Goal: Transaction & Acquisition: Purchase product/service

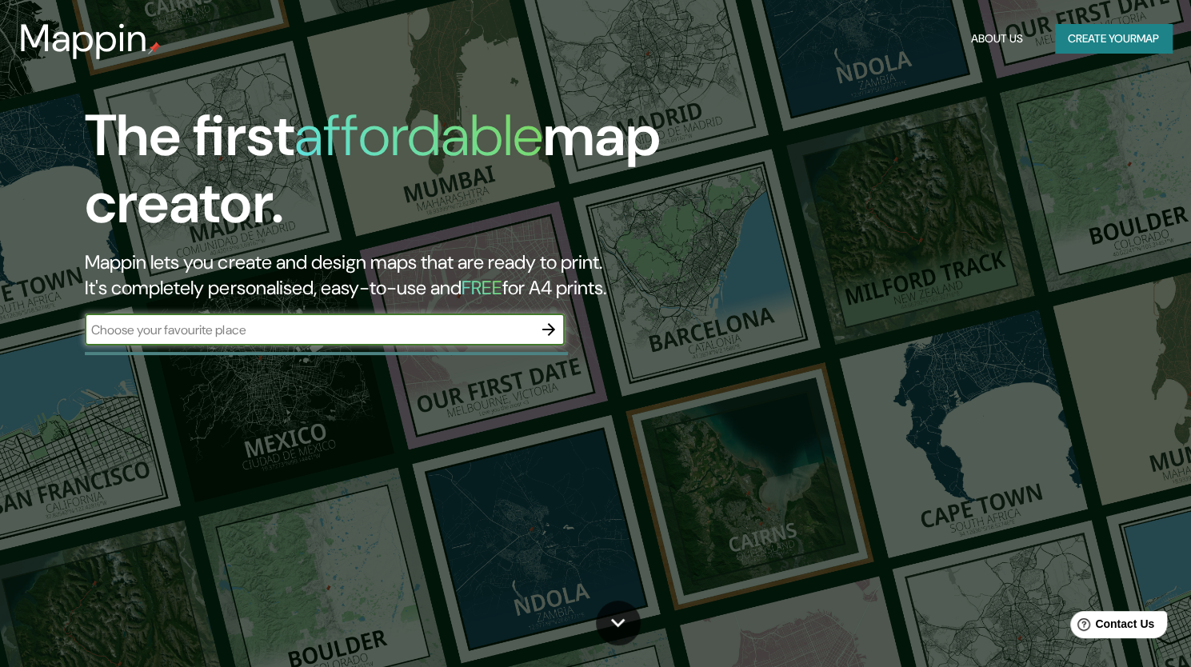
click at [316, 329] on input "text" at bounding box center [309, 330] width 448 height 18
click at [385, 334] on input "text" at bounding box center [309, 330] width 448 height 18
click at [236, 333] on input "text" at bounding box center [309, 330] width 448 height 18
click at [236, 333] on input "australioa" at bounding box center [309, 330] width 448 height 18
type input "[GEOGRAPHIC_DATA]"
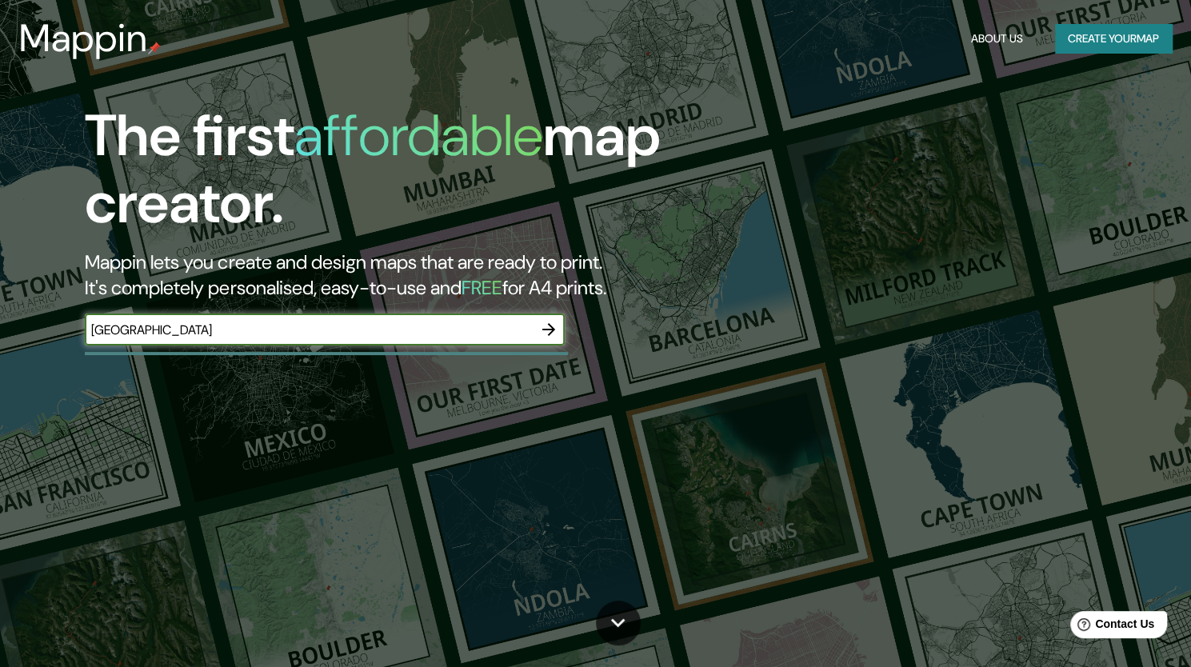
click at [550, 330] on icon "button" at bounding box center [548, 329] width 13 height 13
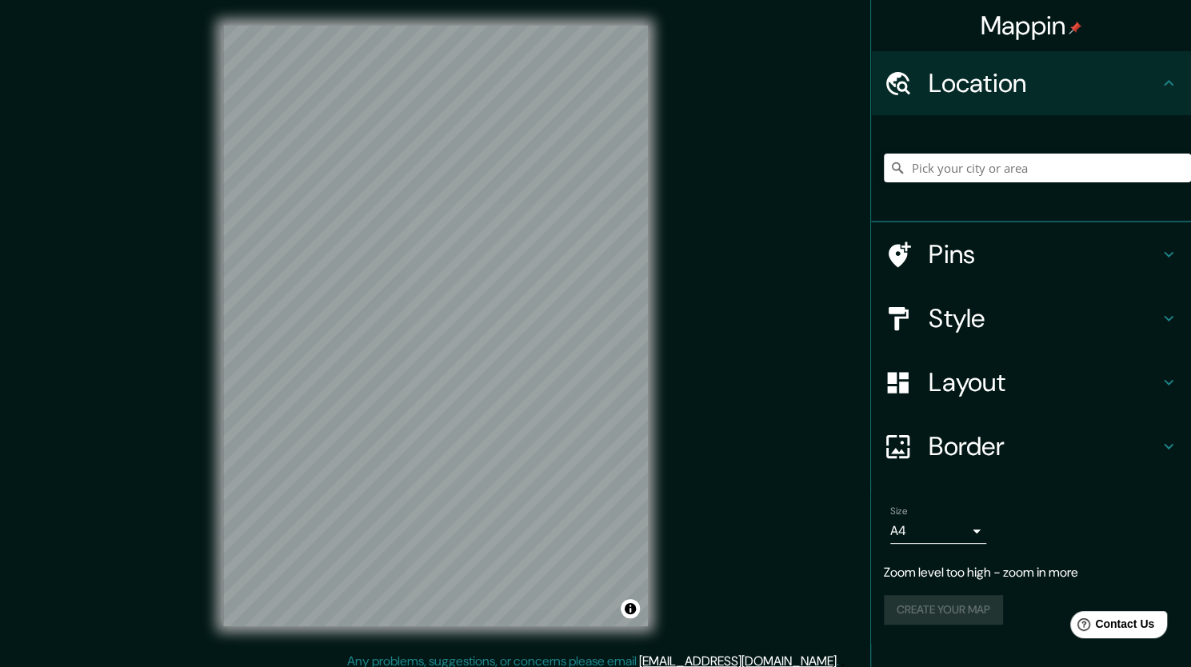
click at [968, 388] on h4 "Layout" at bounding box center [1043, 382] width 230 height 32
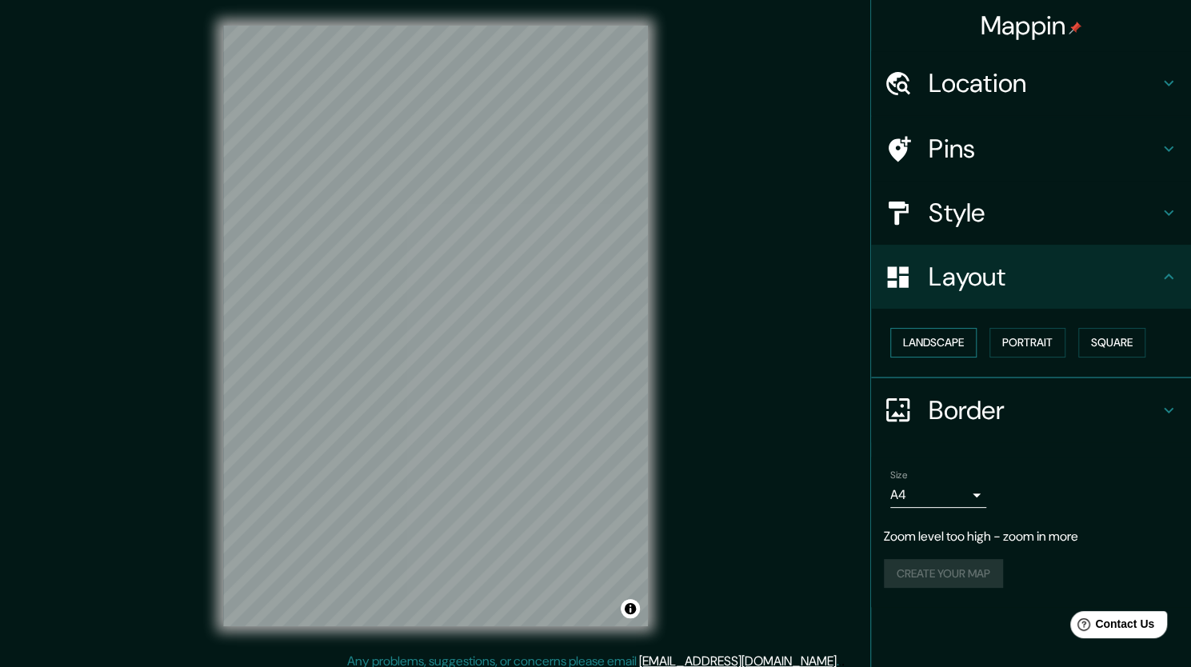
click at [930, 341] on button "Landscape" at bounding box center [933, 343] width 86 height 30
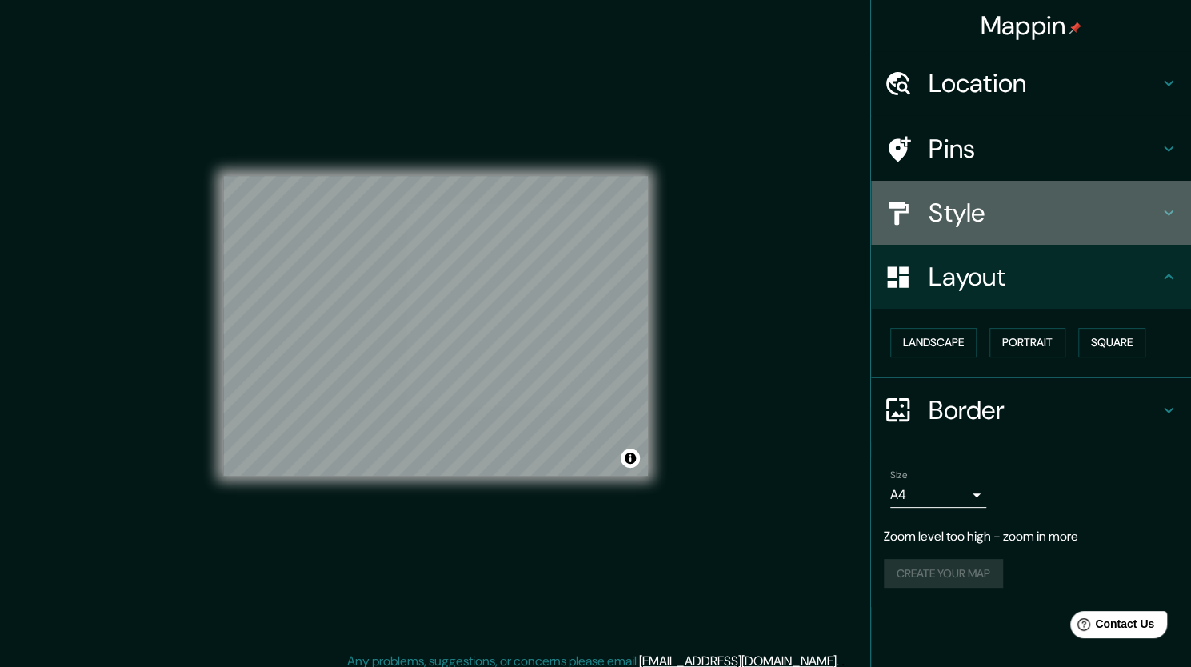
click at [1012, 208] on h4 "Style" at bounding box center [1043, 213] width 230 height 32
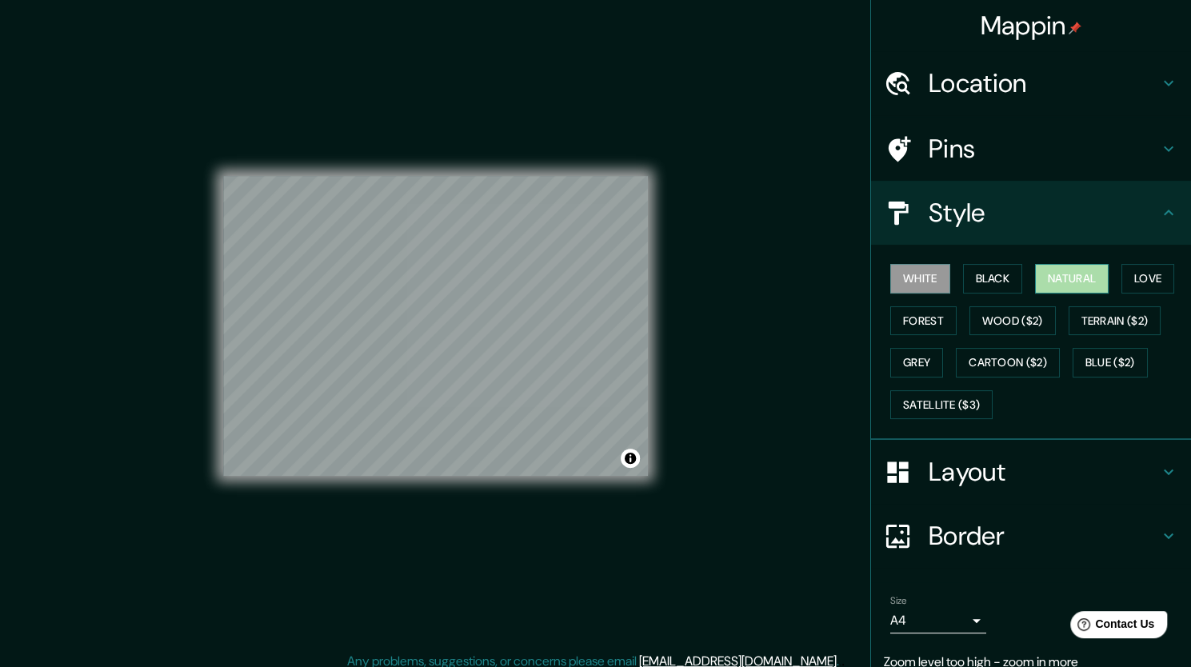
click at [1037, 275] on button "Natural" at bounding box center [1072, 279] width 74 height 30
click at [983, 281] on button "Black" at bounding box center [993, 279] width 60 height 30
click at [915, 281] on button "White" at bounding box center [920, 279] width 60 height 30
click at [946, 405] on button "Satellite ($3)" at bounding box center [941, 405] width 102 height 30
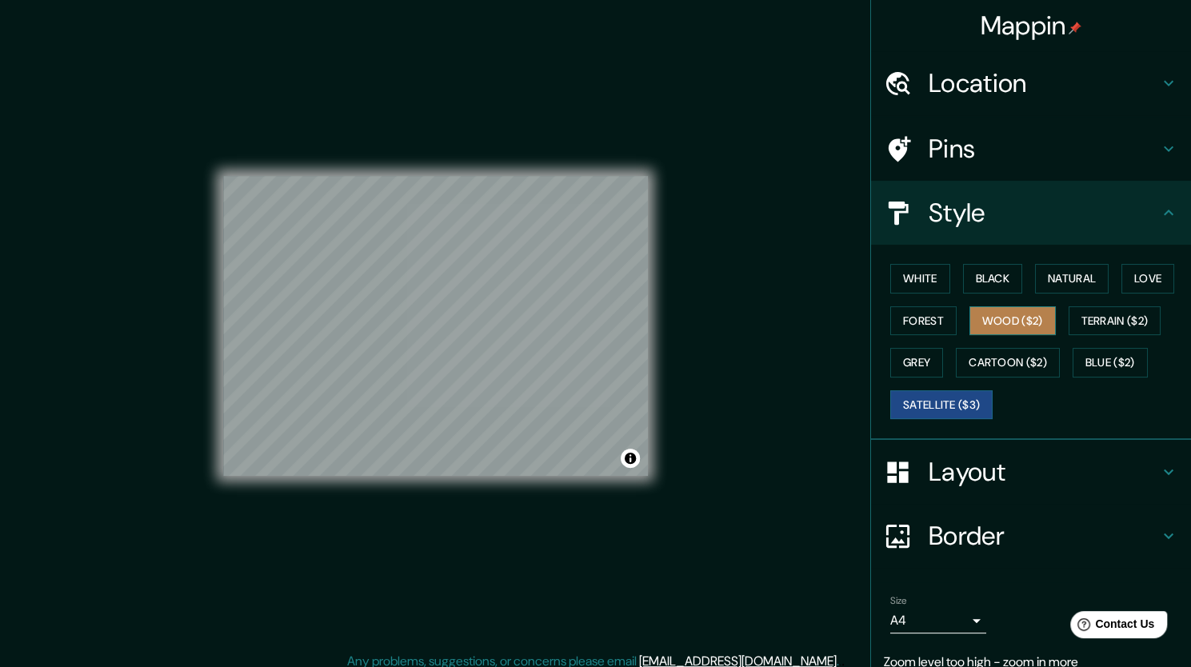
click at [1000, 322] on button "Wood ($2)" at bounding box center [1012, 321] width 86 height 30
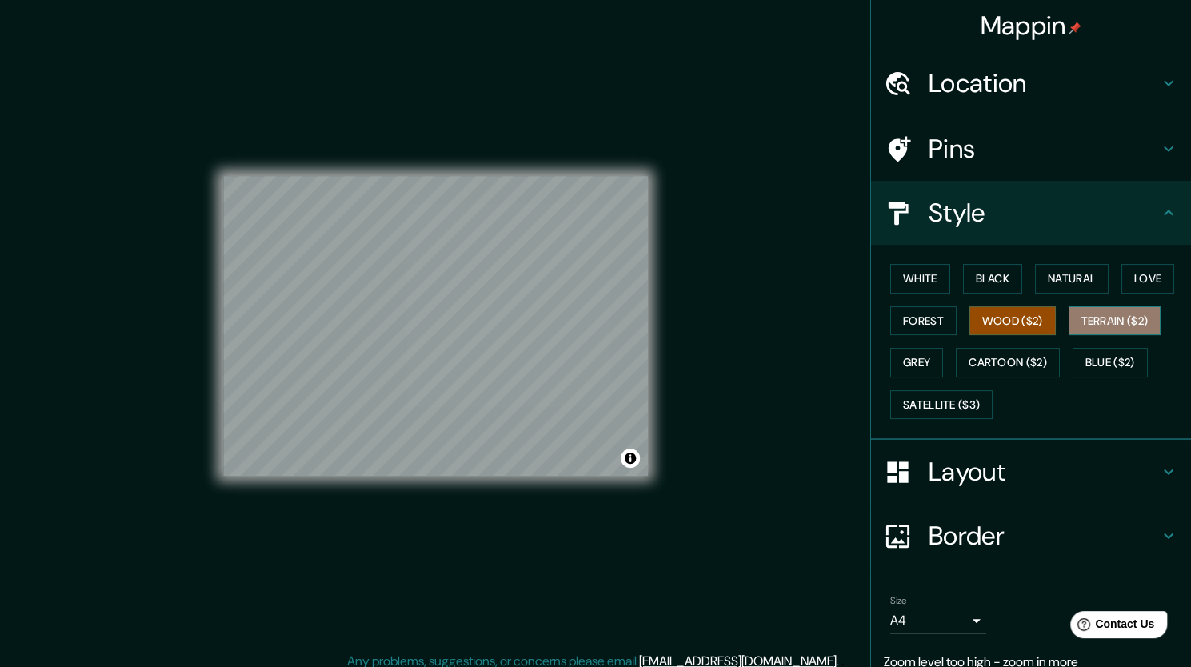
click at [1087, 324] on button "Terrain ($2)" at bounding box center [1114, 321] width 93 height 30
click at [989, 530] on h4 "Border" at bounding box center [1043, 536] width 230 height 32
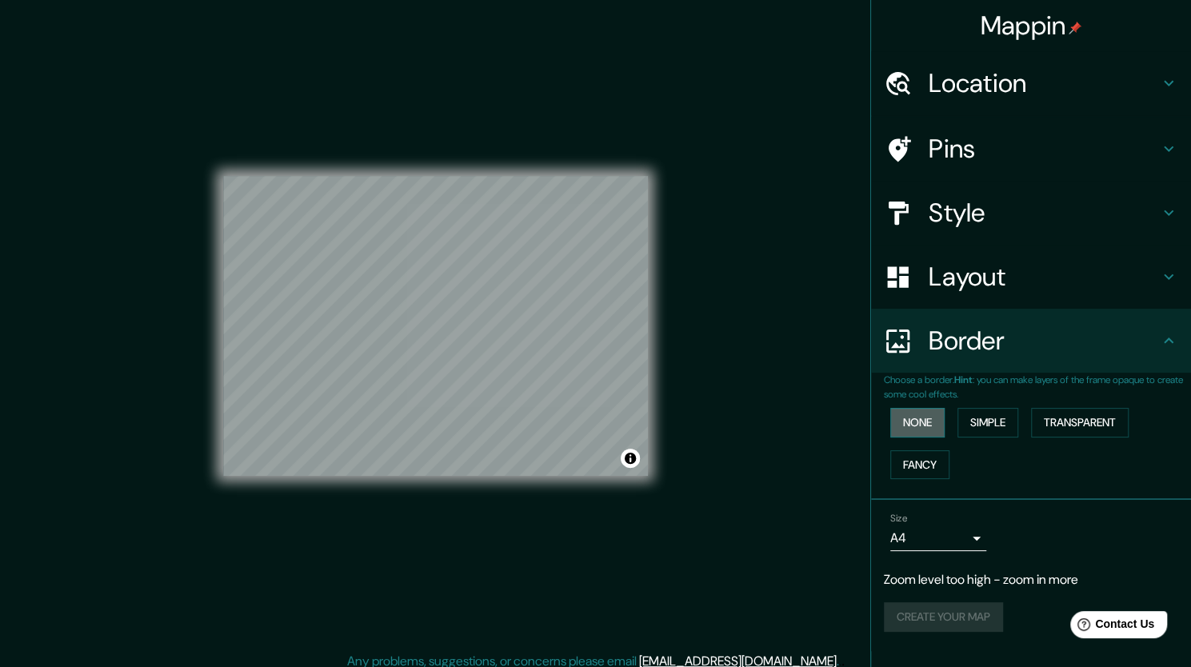
click at [928, 416] on button "None" at bounding box center [917, 423] width 54 height 30
click at [929, 463] on button "Fancy" at bounding box center [919, 465] width 59 height 30
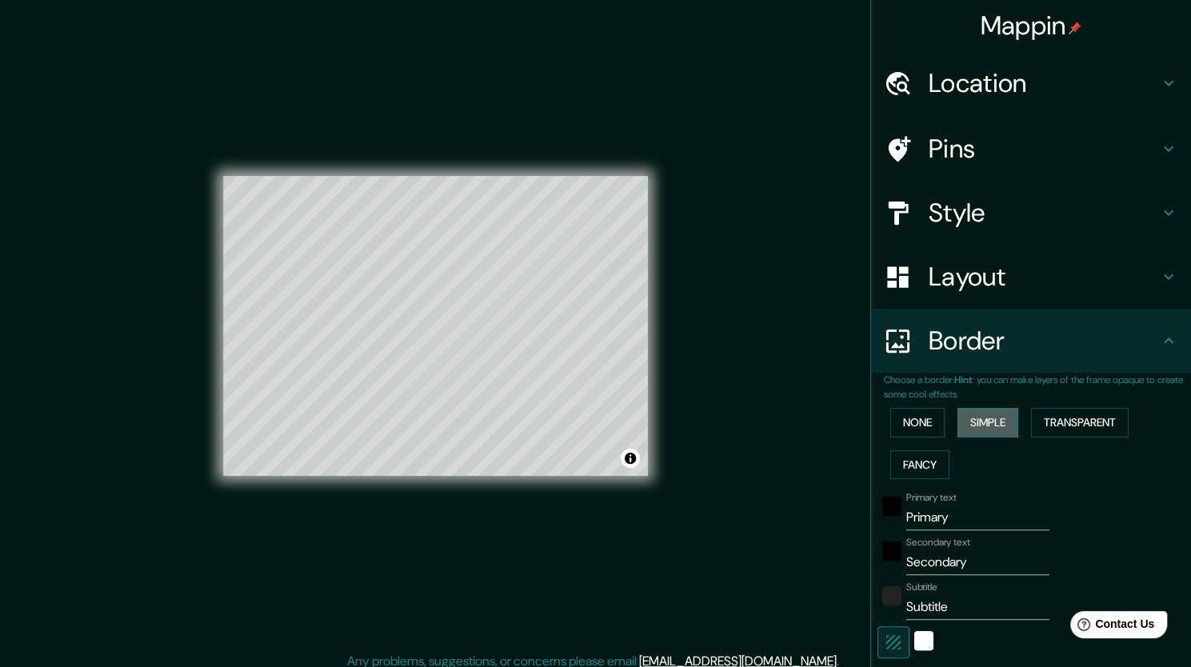
click at [988, 431] on button "Simple" at bounding box center [987, 423] width 61 height 30
click at [1059, 425] on button "Transparent" at bounding box center [1080, 423] width 98 height 30
click at [908, 425] on button "None" at bounding box center [917, 423] width 54 height 30
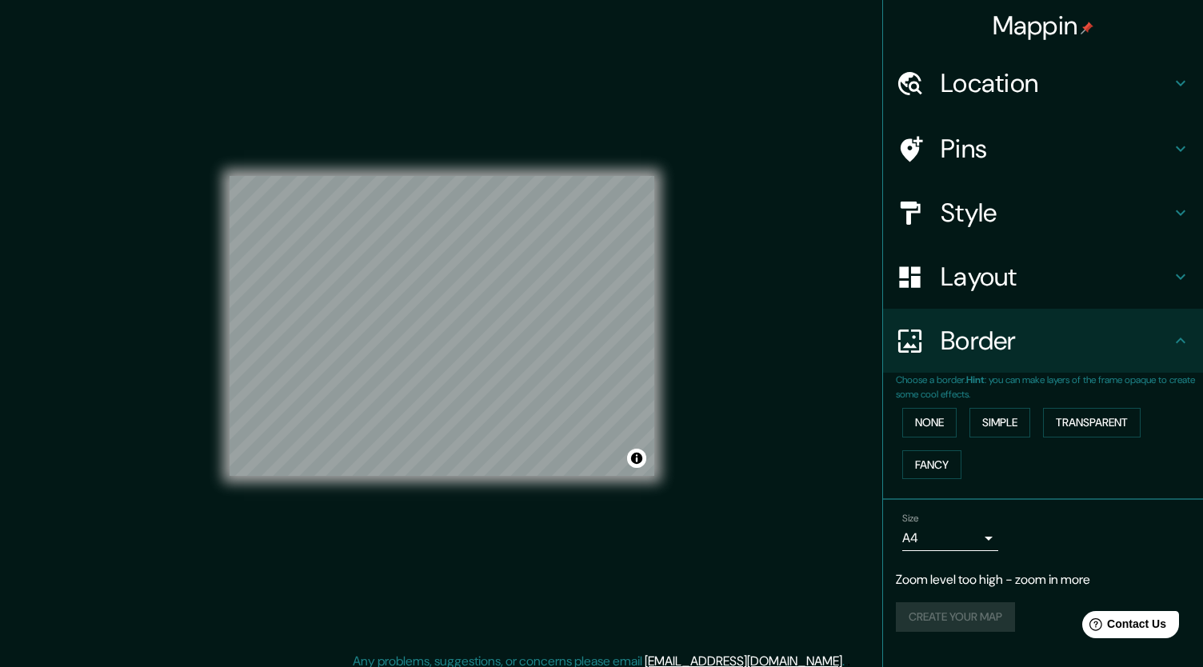
click at [961, 535] on body "Mappin Location Pins Style Layout Border Choose a border. Hint : you can make l…" at bounding box center [601, 333] width 1203 height 667
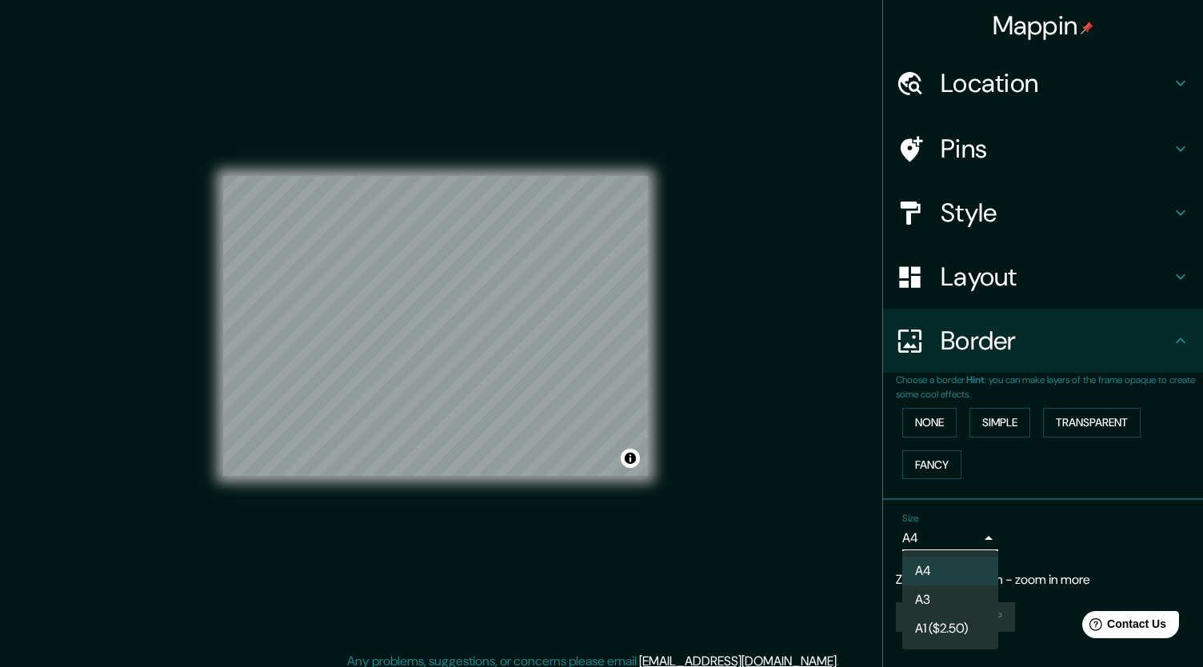
click at [1103, 528] on div at bounding box center [601, 333] width 1203 height 667
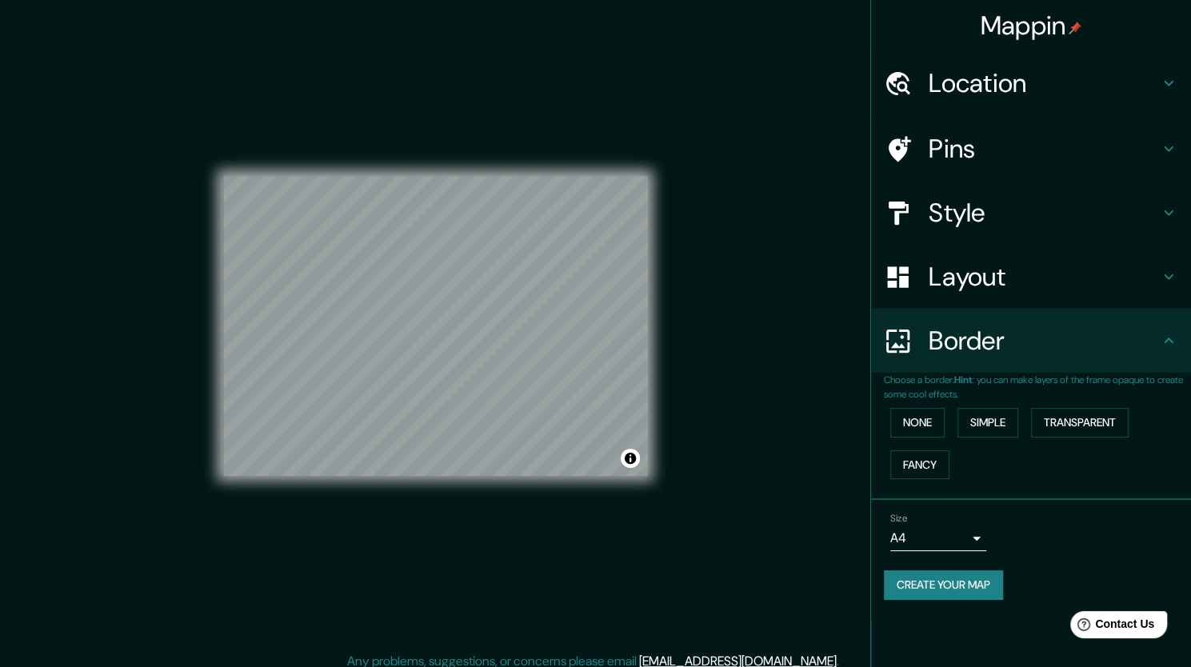
click at [1022, 217] on h4 "Style" at bounding box center [1043, 213] width 230 height 32
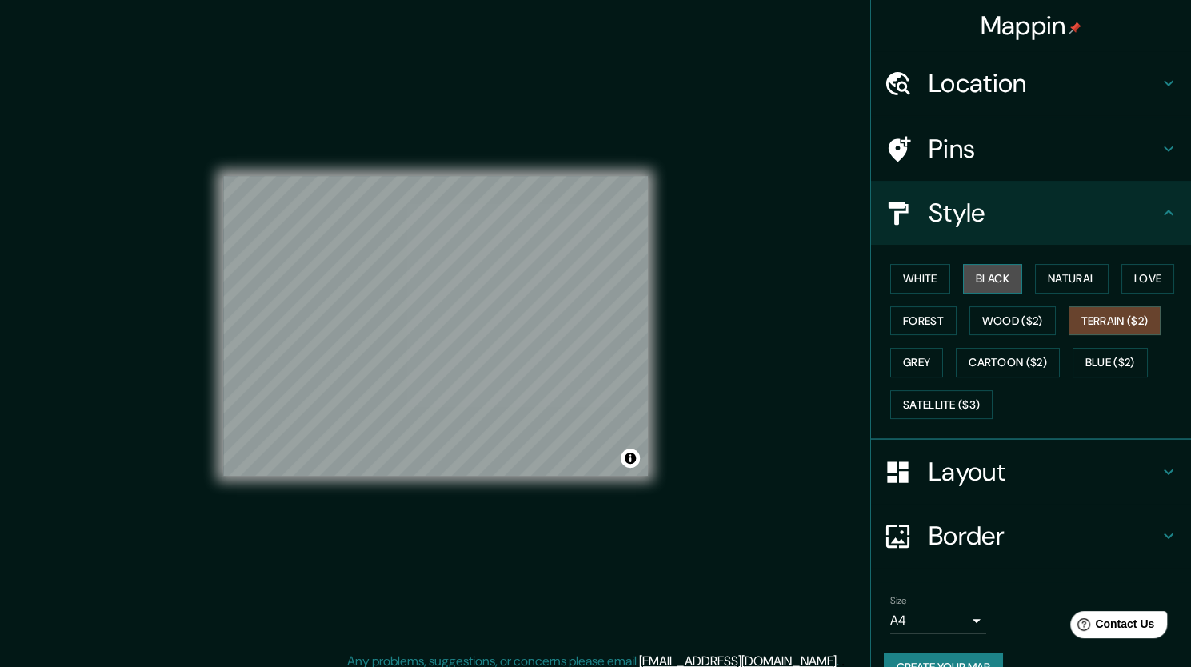
click at [967, 276] on button "Black" at bounding box center [993, 279] width 60 height 30
click at [897, 277] on button "White" at bounding box center [920, 279] width 60 height 30
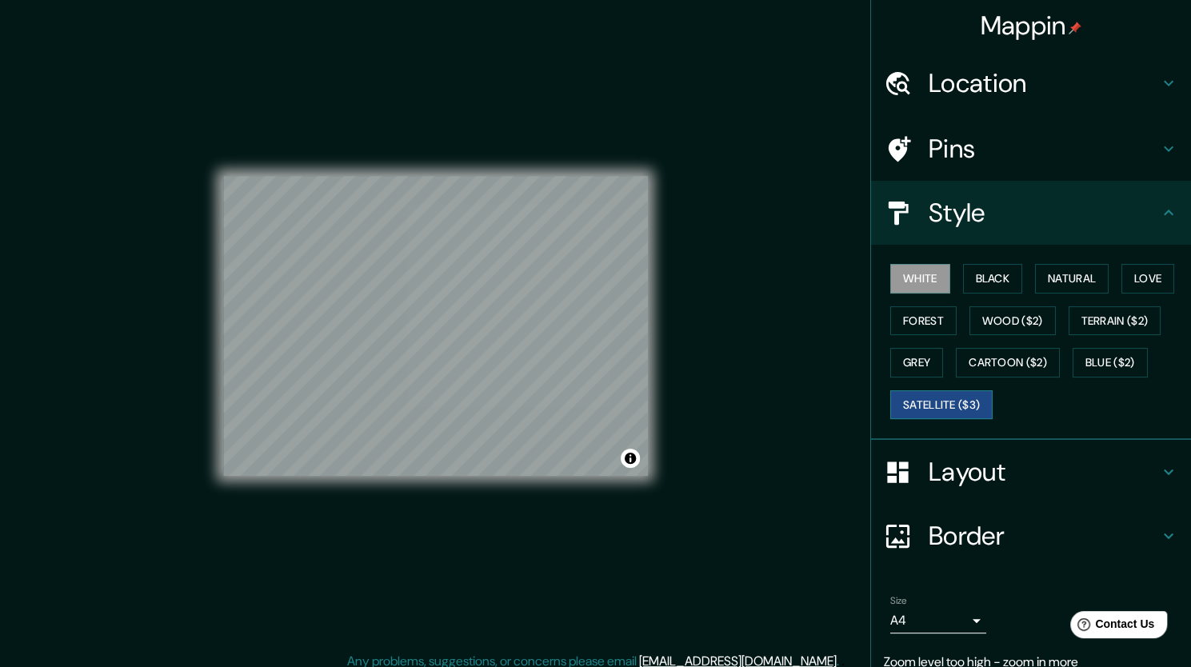
click at [928, 409] on button "Satellite ($3)" at bounding box center [941, 405] width 102 height 30
click at [1063, 277] on button "Natural" at bounding box center [1072, 279] width 74 height 30
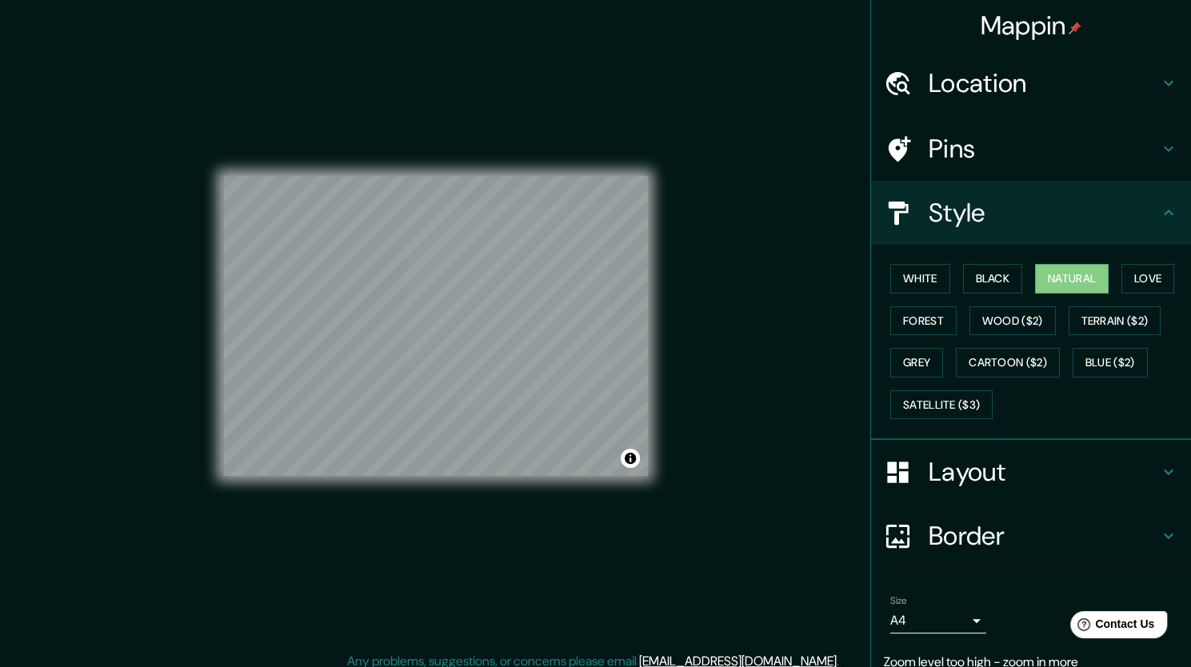
click at [1105, 284] on div "White Black Natural Love Forest Wood ($2) Terrain ($2) Grey Cartoon ($2) Blue (…" at bounding box center [1037, 341] width 307 height 168
click at [1124, 284] on button "Love" at bounding box center [1147, 279] width 53 height 30
click at [904, 312] on button "Forest" at bounding box center [923, 321] width 66 height 30
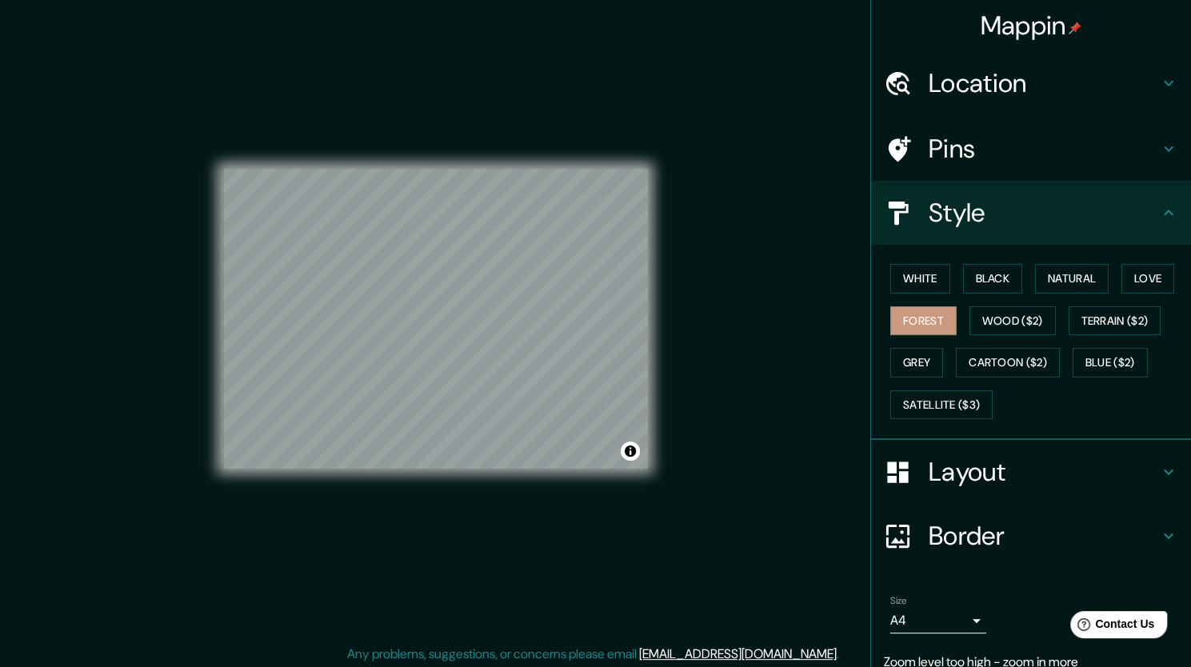
scroll to position [10, 0]
